Goal: Navigation & Orientation: Find specific page/section

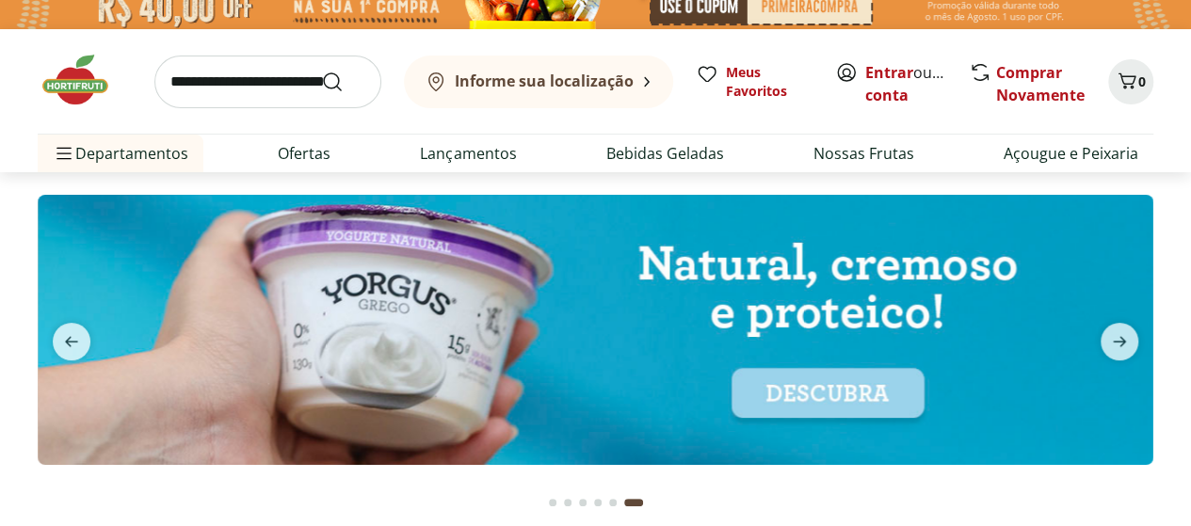
scroll to position [9, 0]
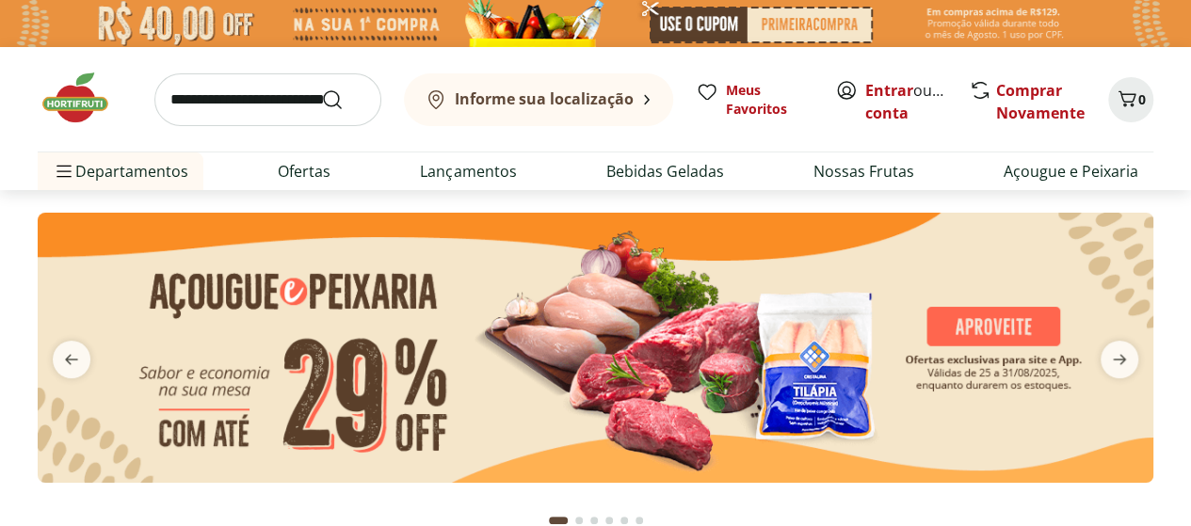
click at [603, 513] on button "Go to page 4 from fs-carousel" at bounding box center [609, 520] width 15 height 45
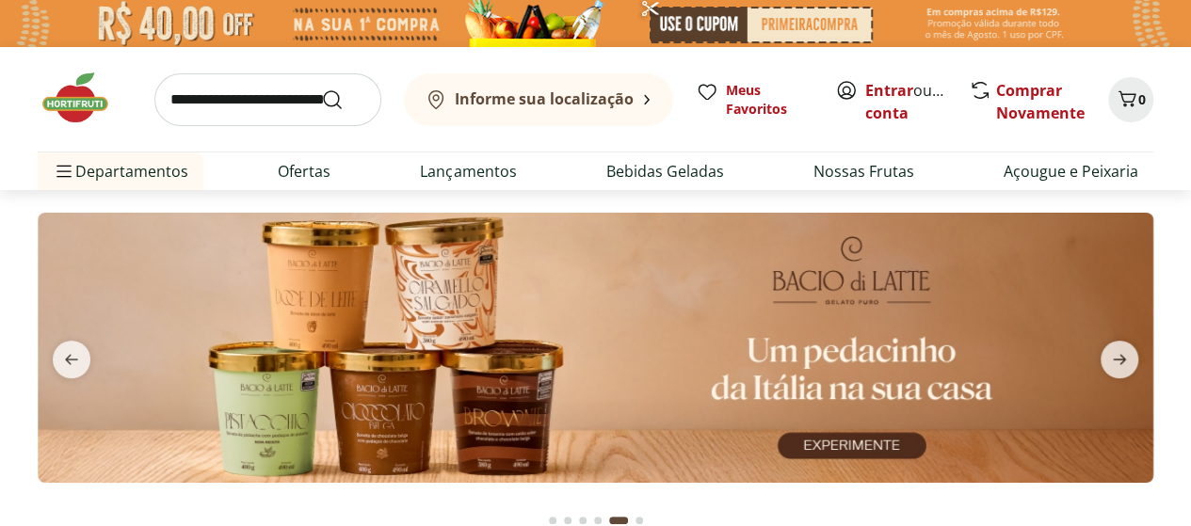
click at [595, 514] on button "Go to page 4 from fs-carousel" at bounding box center [598, 520] width 15 height 45
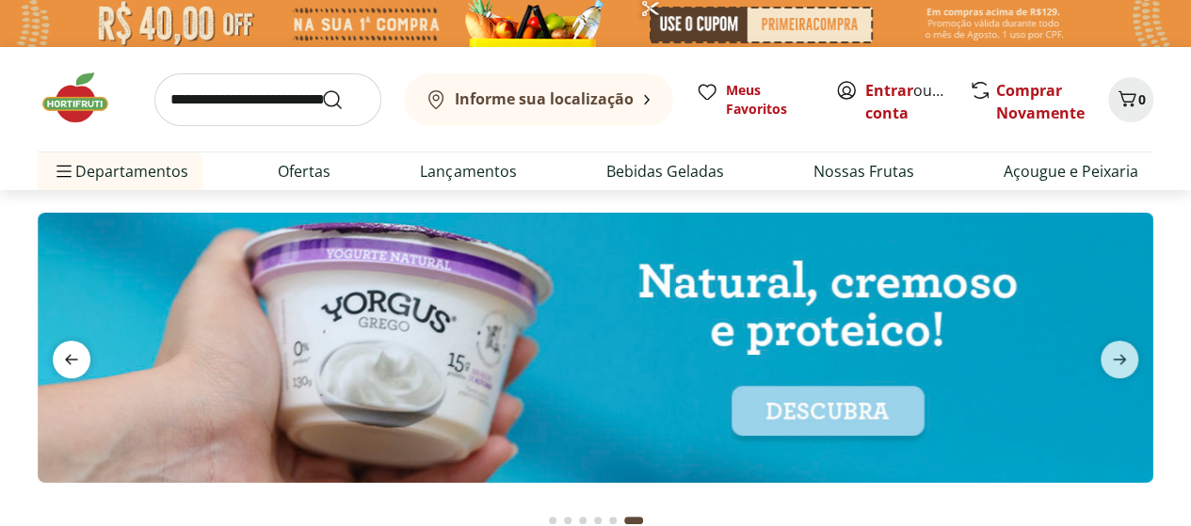
click at [79, 349] on icon "previous" at bounding box center [71, 359] width 23 height 23
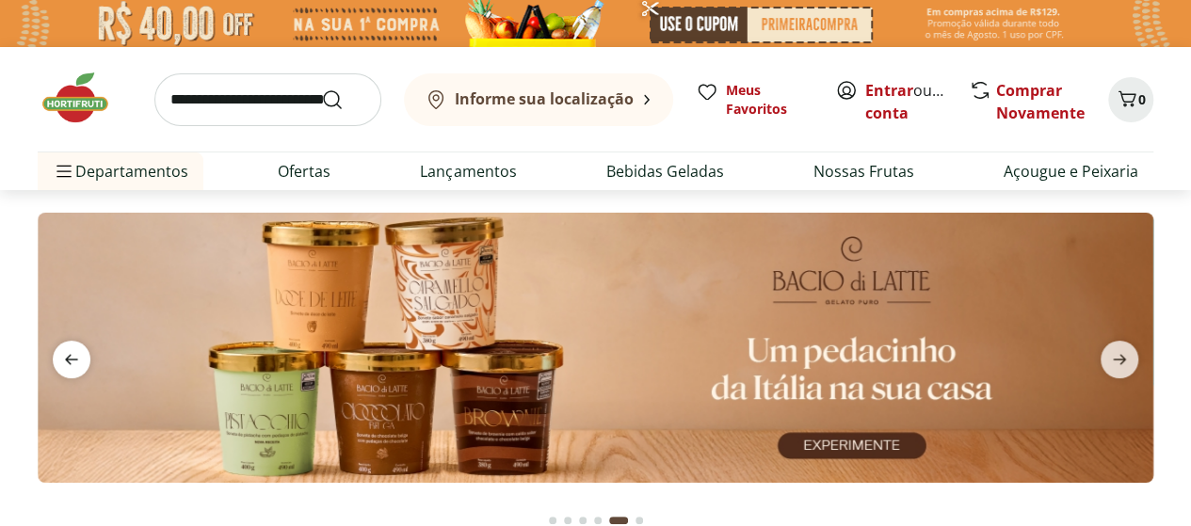
click at [79, 349] on icon "previous" at bounding box center [71, 359] width 23 height 23
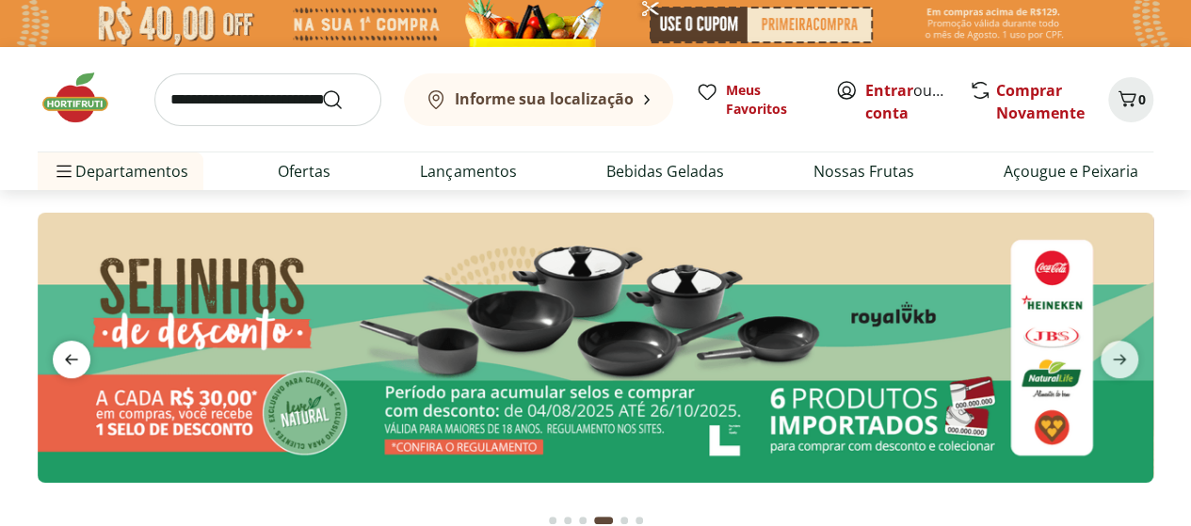
click at [79, 349] on icon "previous" at bounding box center [71, 359] width 23 height 23
click at [463, 322] on img at bounding box center [596, 348] width 1116 height 270
